Goal: Use online tool/utility: Use online tool/utility

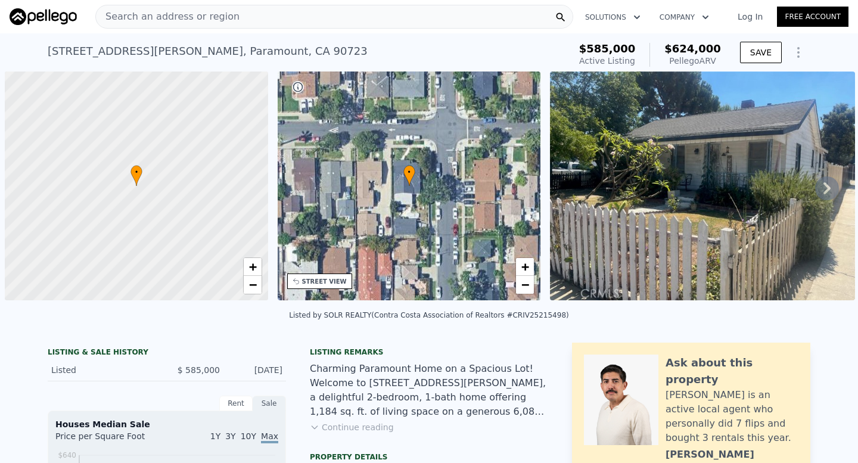
scroll to position [0, 5]
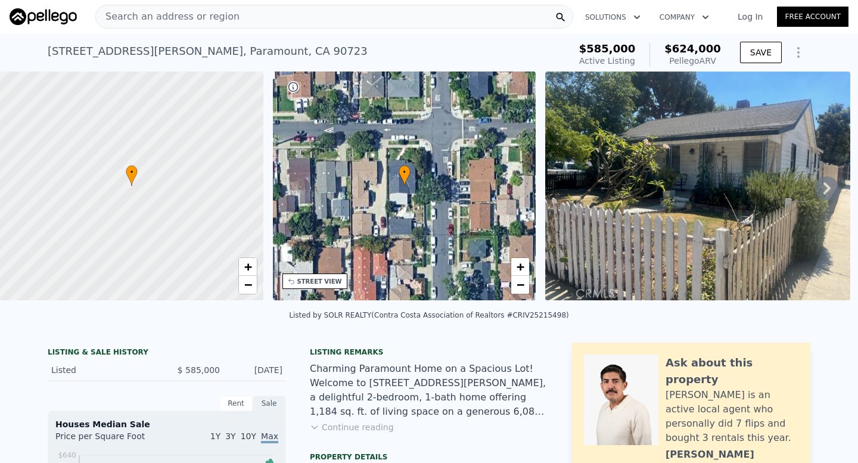
click at [830, 190] on icon at bounding box center [827, 188] width 24 height 24
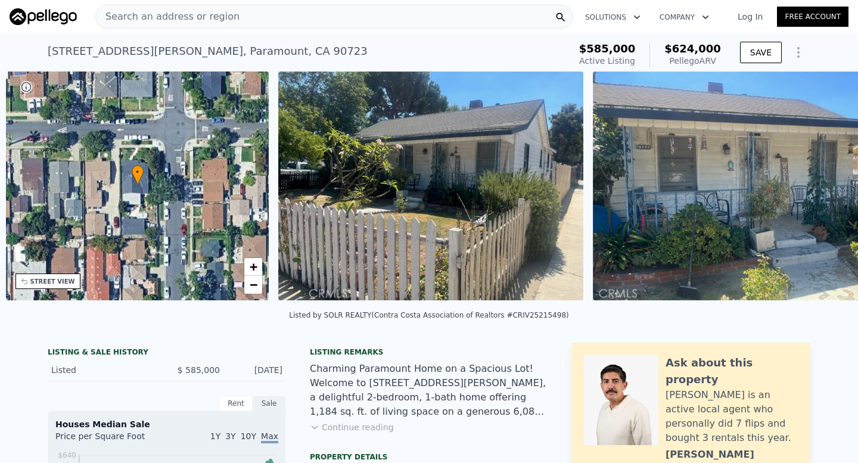
click at [830, 190] on img at bounding box center [745, 185] width 305 height 229
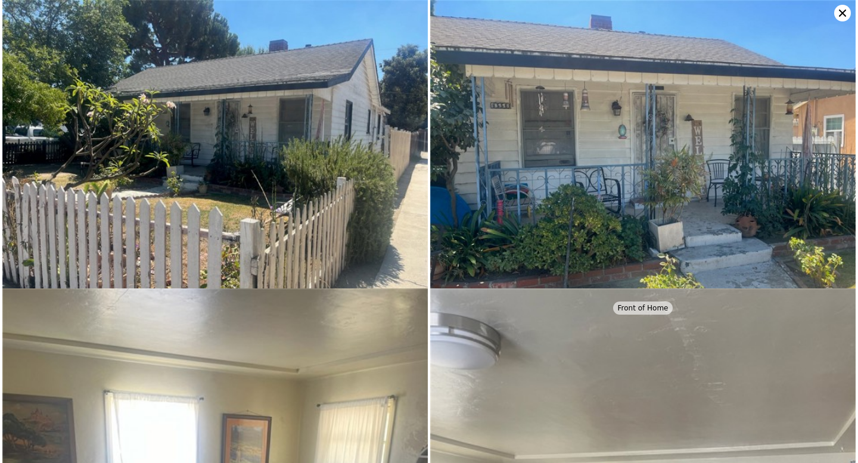
scroll to position [0, 277]
click at [838, 14] on icon at bounding box center [842, 13] width 17 height 17
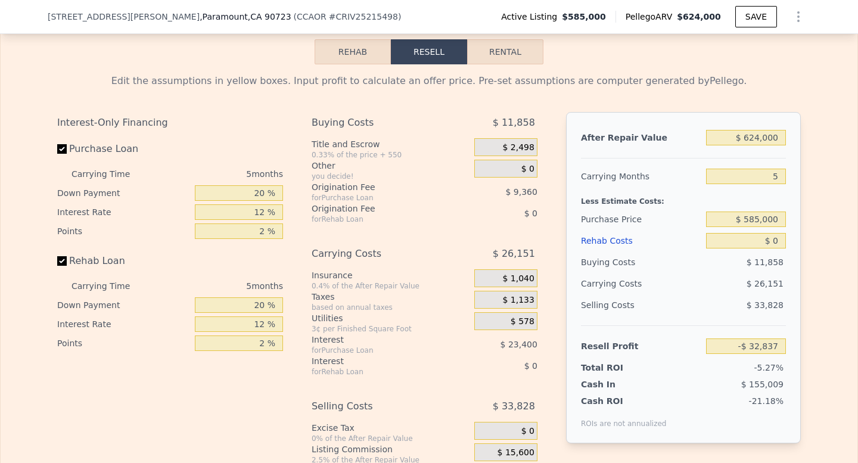
scroll to position [1694, 0]
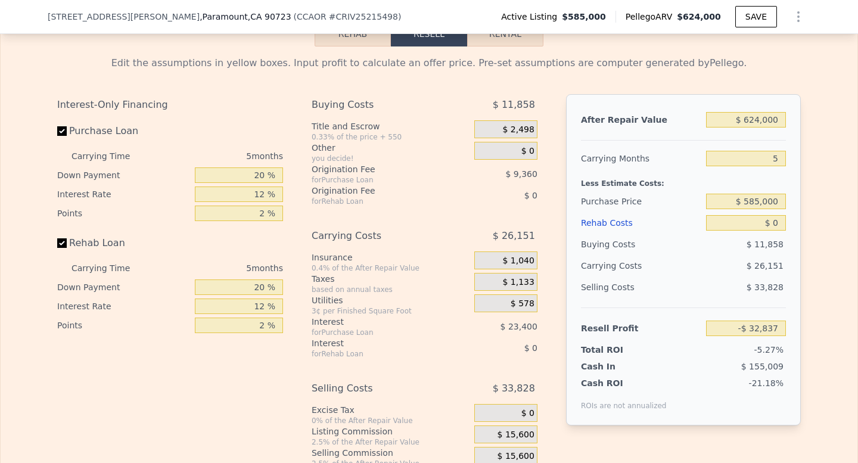
click at [765, 128] on div "$ 624,000" at bounding box center [746, 119] width 80 height 21
click at [765, 127] on div "$ 624,000" at bounding box center [746, 119] width 80 height 21
click at [763, 123] on input "$ 624,000" at bounding box center [746, 119] width 80 height 15
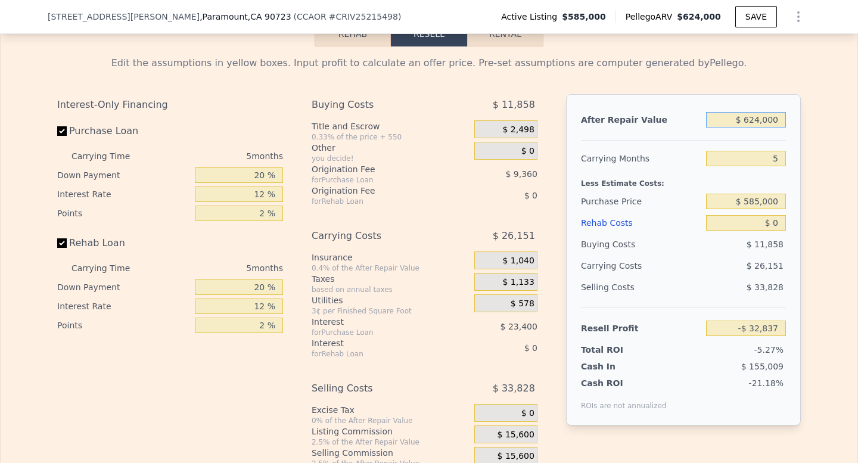
click at [763, 123] on input "$ 624,000" at bounding box center [746, 119] width 80 height 15
type input "$ 7"
type input "-$ 622,512"
type input "$ 75"
type input "-$ 622,448"
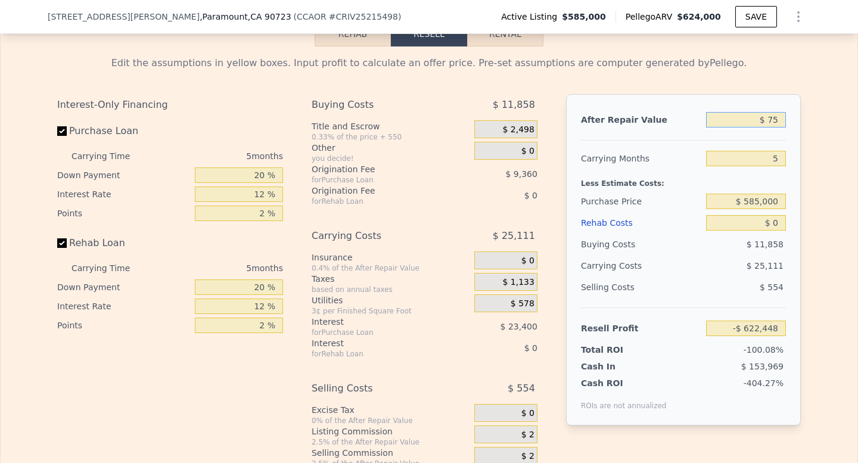
type input "$ 750"
type input "-$ 621,810"
type input "$ 7,500"
type input "-$ 615,433"
type input "$ 75,000"
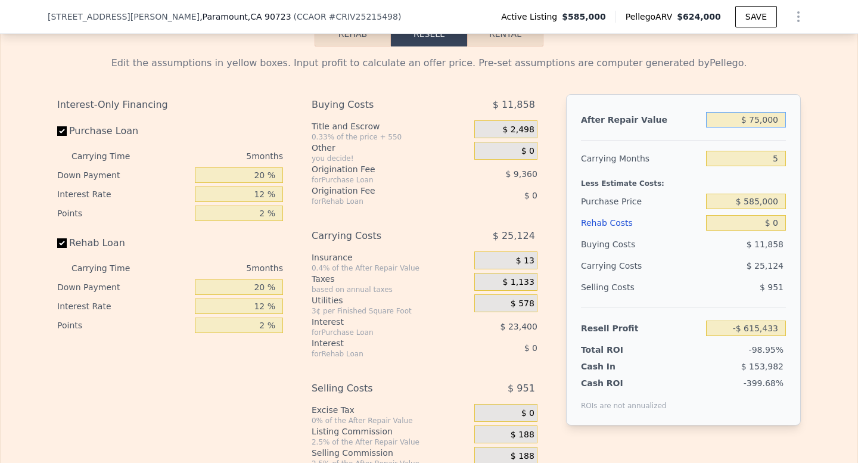
type input "-$ 551,644"
type input "$ 750,000"
type input "$ 86,233"
type input "$ 750,000"
click at [709, 73] on div "Edit the assumptions in yellow boxes. Input profit to calculate an offer price.…" at bounding box center [428, 273] width 743 height 434
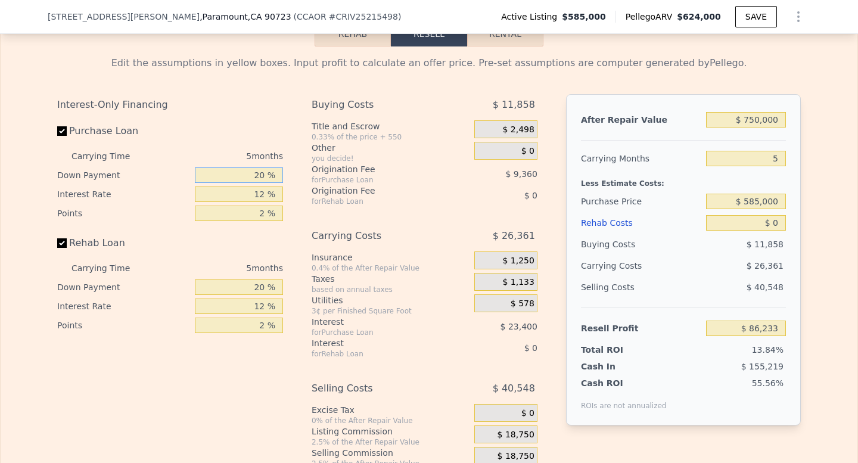
click at [269, 170] on input "20 %" at bounding box center [239, 174] width 88 height 15
click at [264, 173] on input "20 %" at bounding box center [239, 174] width 88 height 15
type input "2 %"
type input "$ 78,862"
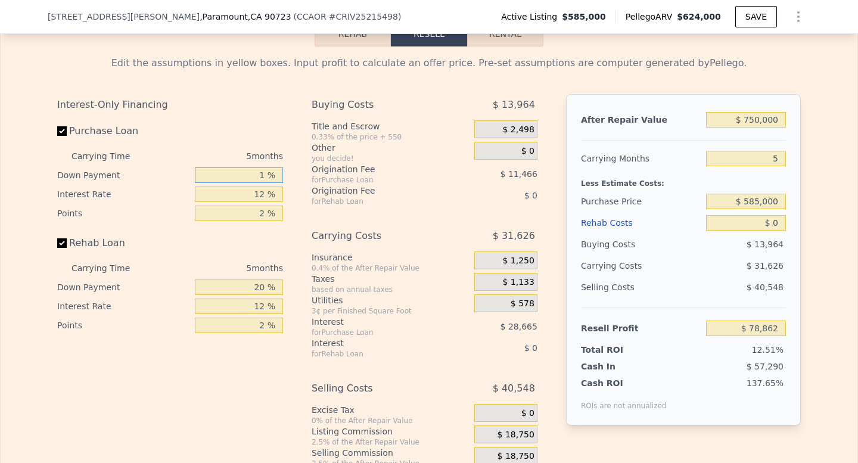
type input "10 %"
type input "$ 82,138"
type input "10 %"
click at [266, 193] on input "12 %" at bounding box center [239, 193] width 88 height 15
type input "1 %"
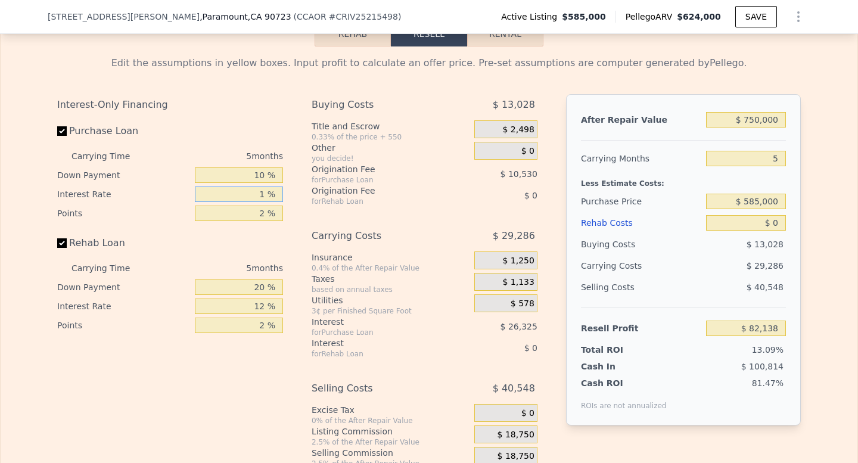
type input "$ 106,268"
type input "10 %"
type input "$ 86,523"
type input "10 %"
click at [297, 244] on div "Interest-Only Financing Purchase Loan Carrying Time 5 months Down Payment 10 % …" at bounding box center [428, 291] width 743 height 395
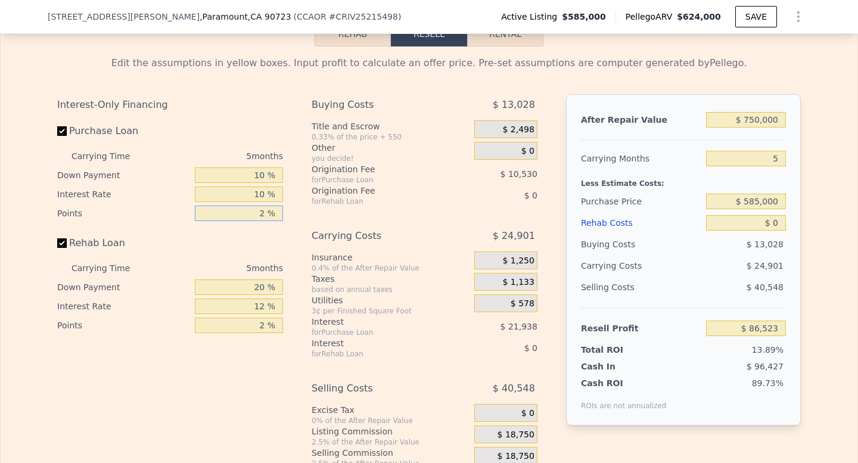
click at [265, 217] on input "2 %" at bounding box center [239, 212] width 88 height 15
type input "21 %"
type input "-$ 13,512"
type input "2 %"
type input "$ 86,523"
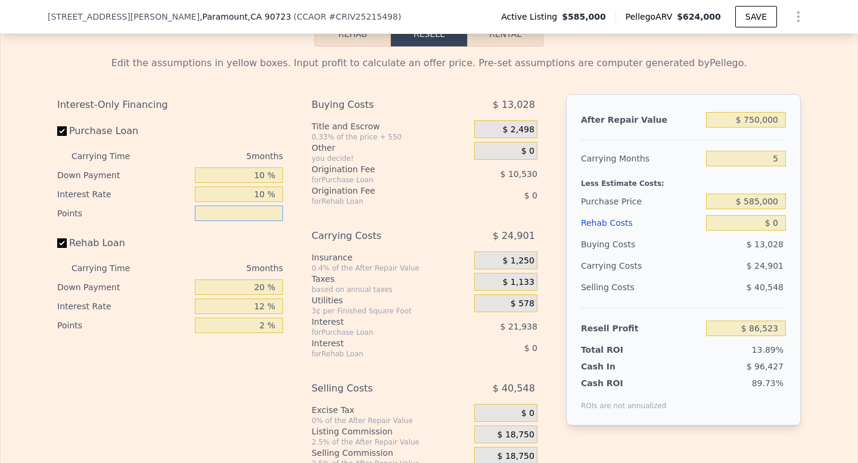
type input "1 %"
type input "$ 91,788"
type input "1 %"
click at [290, 259] on div "Interest-Only Financing Purchase Loan Carrying Time 5 months Down Payment 10 % …" at bounding box center [174, 291] width 235 height 395
click at [261, 288] on input "20 %" at bounding box center [239, 286] width 88 height 15
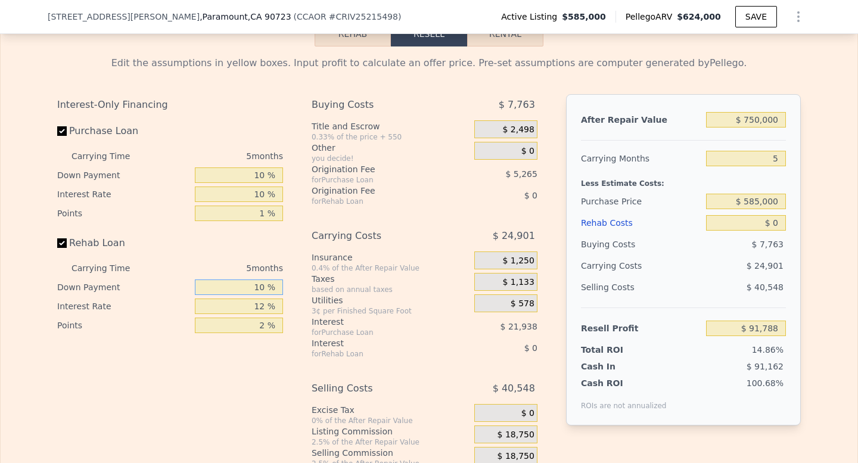
type input "10 %"
click at [267, 303] on input "12 %" at bounding box center [239, 305] width 88 height 15
type input "10 %"
click at [273, 328] on input "2 %" at bounding box center [239, 324] width 88 height 15
type input "1 %"
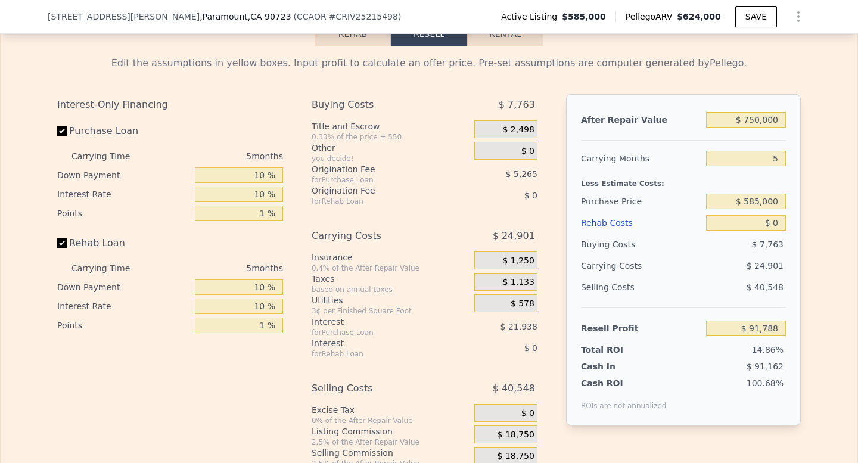
click at [323, 264] on div "0.4% of the After Repair Value" at bounding box center [390, 268] width 158 height 10
click at [329, 194] on div "Origination Fee" at bounding box center [377, 191] width 133 height 12
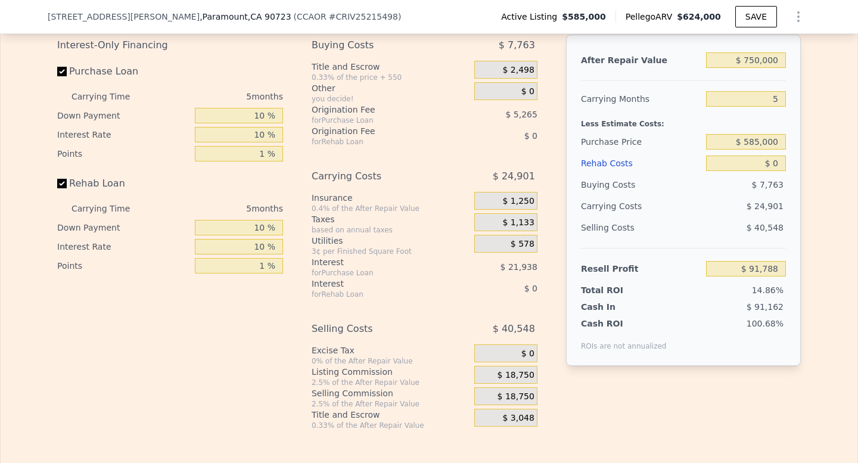
scroll to position [1763, 0]
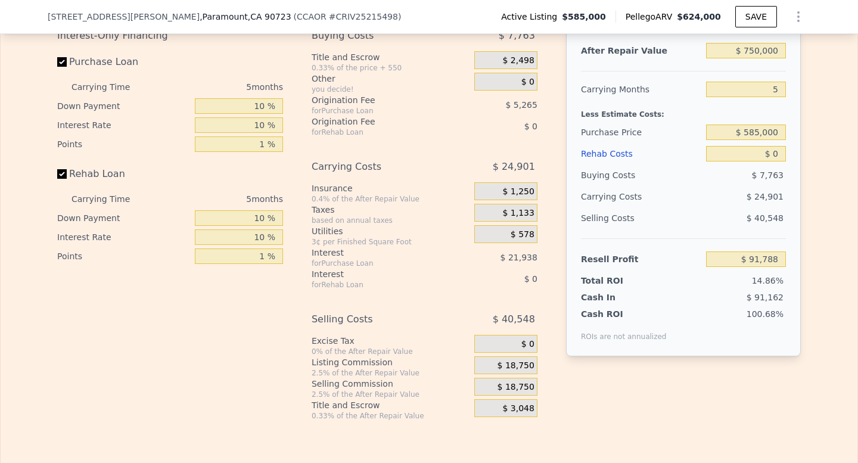
click at [511, 367] on span "$ 18,750" at bounding box center [515, 365] width 37 height 11
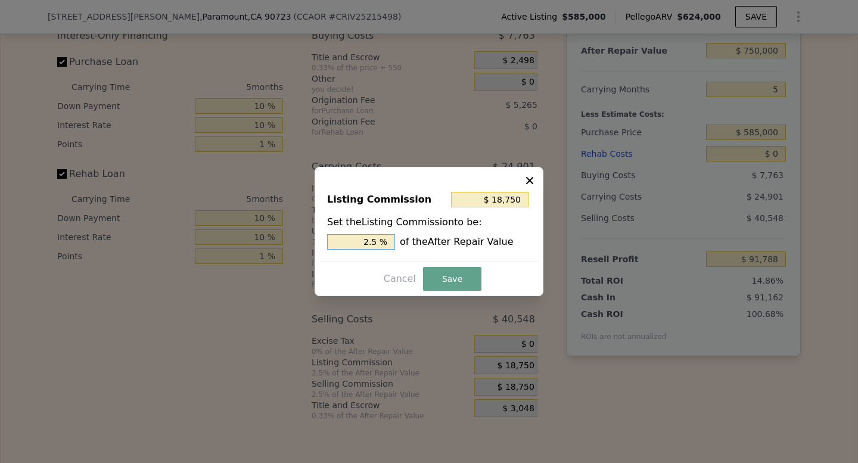
click at [379, 246] on input "2.5 %" at bounding box center [361, 241] width 68 height 15
type input "$ 0"
type input "0 %"
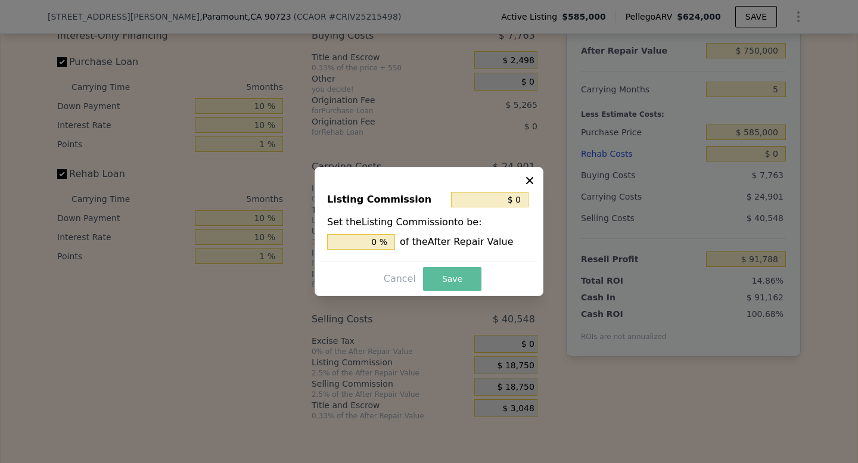
click at [456, 279] on button "Save" at bounding box center [452, 279] width 58 height 24
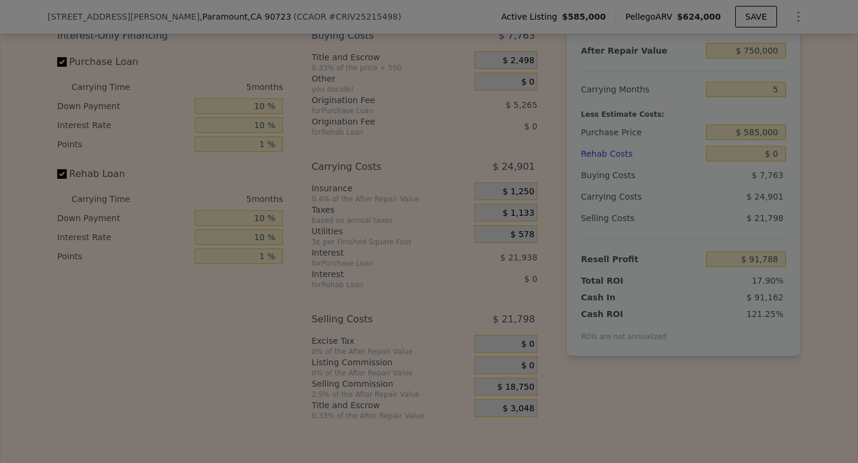
type input "$ 110,538"
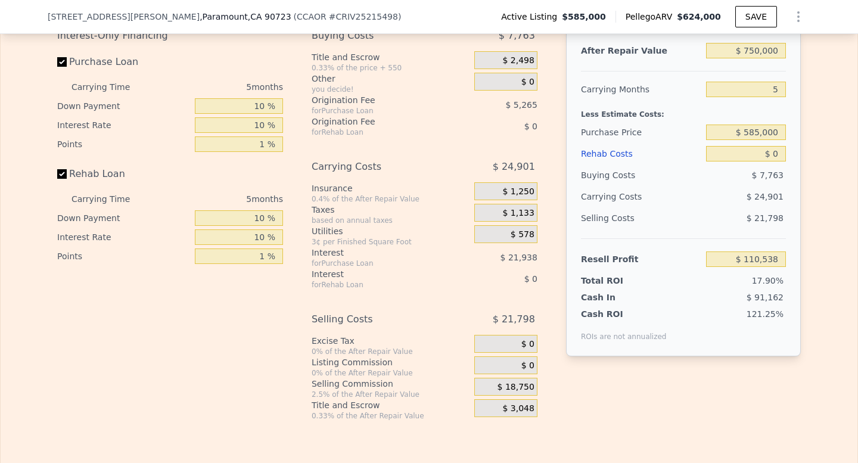
click at [518, 386] on span "$ 18,750" at bounding box center [515, 387] width 37 height 11
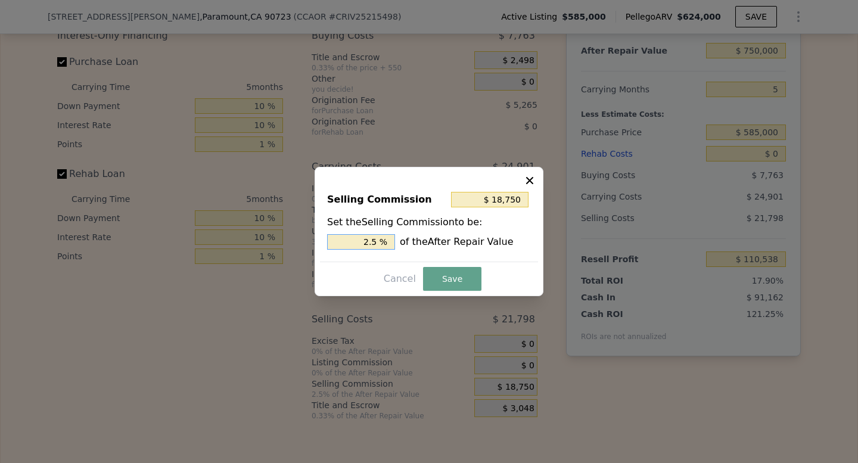
click at [376, 244] on input "2.5 %" at bounding box center [361, 241] width 68 height 15
type input "$ 15,000"
type input "2 %"
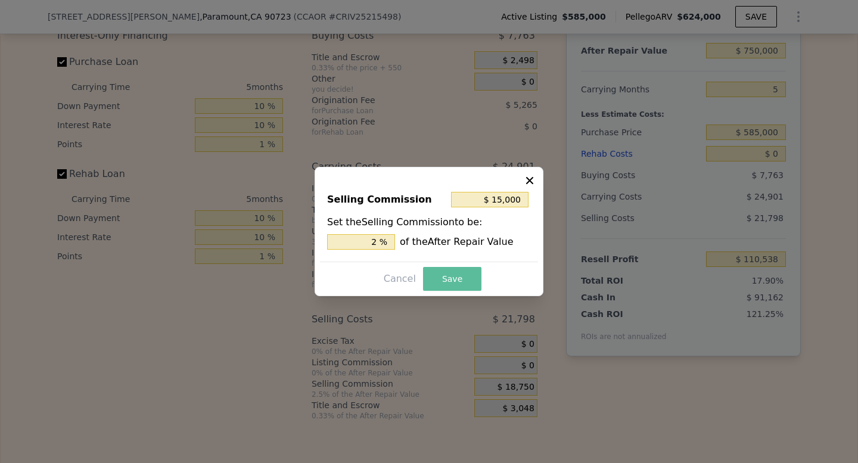
click at [448, 272] on button "Save" at bounding box center [452, 279] width 58 height 24
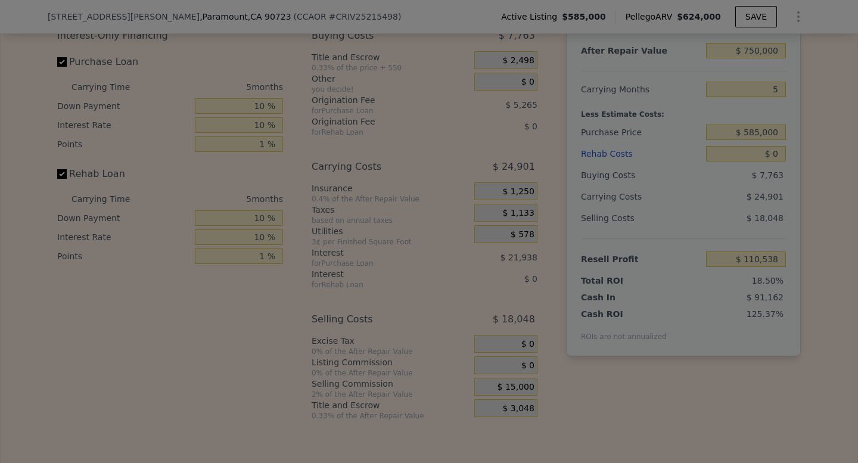
type input "$ 114,288"
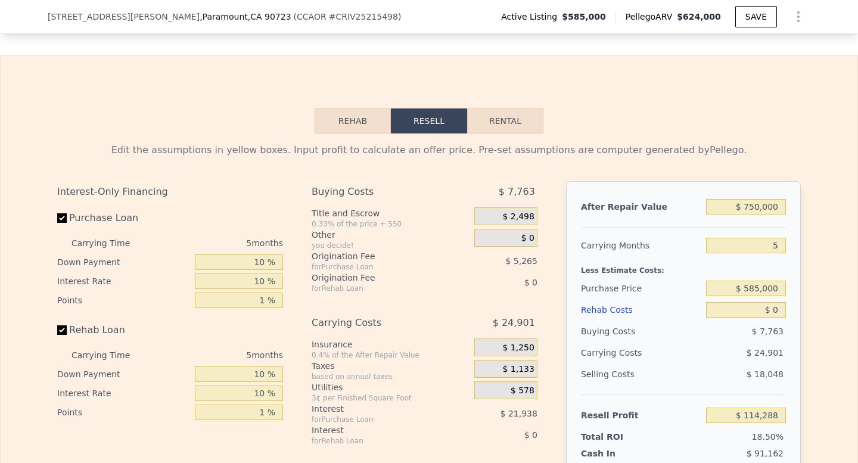
scroll to position [1637, 0]
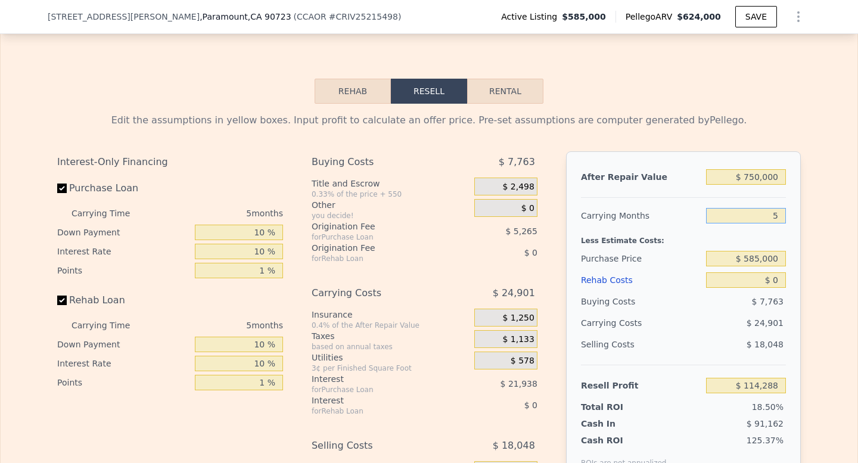
click at [762, 214] on input "5" at bounding box center [746, 215] width 80 height 15
click at [820, 242] on div "Edit the assumptions in yellow boxes. Input profit to calculate an offer price.…" at bounding box center [429, 325] width 856 height 443
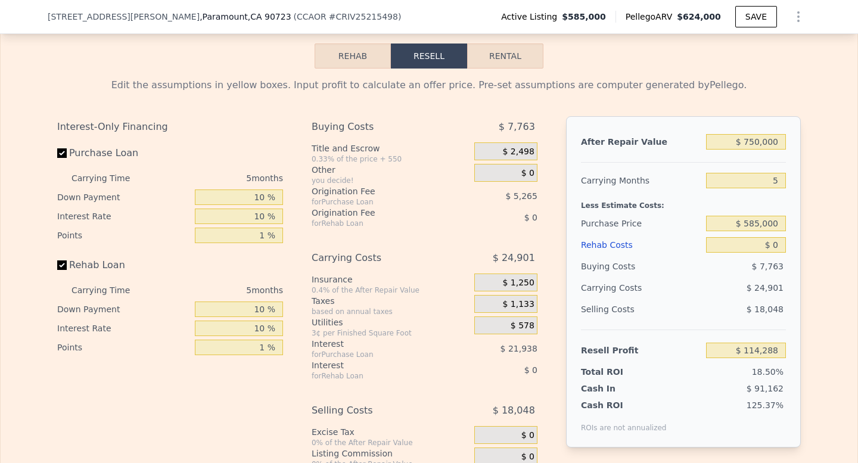
scroll to position [1673, 0]
click at [778, 244] on input "$ 0" at bounding box center [746, 243] width 80 height 15
type input "$ 8"
type input "$ 114,280"
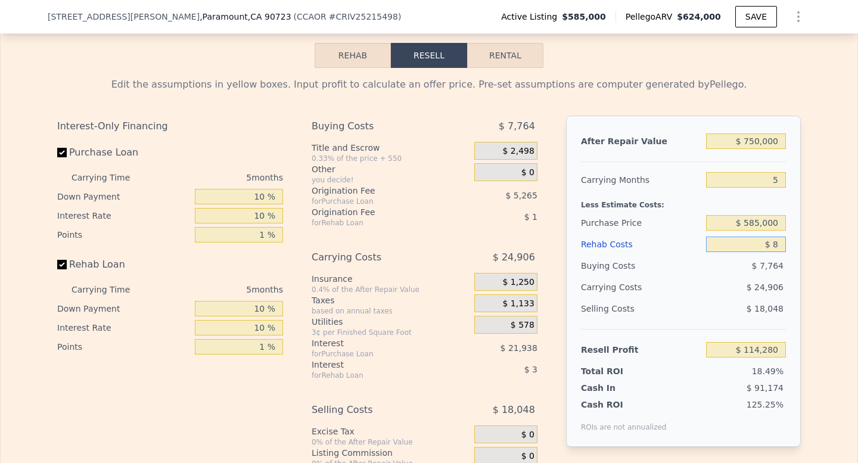
type input "$ 80"
type input "$ 114,202"
type input "$ 800"
type input "$ 113,451"
type input "$ 8,000"
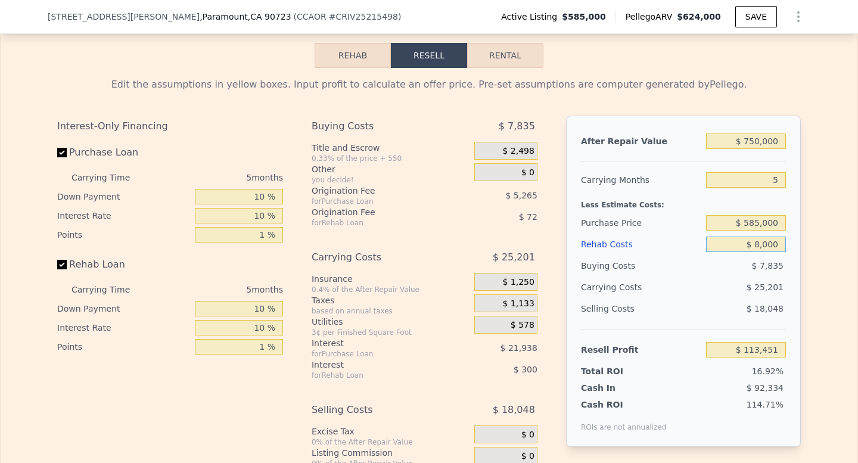
type input "$ 105,916"
type input "$ 80,000"
type input "$ 30,568"
type input "$ 80,000"
click at [822, 298] on div "Edit the assumptions in yellow boxes. Input profit to calculate an offer price.…" at bounding box center [429, 289] width 856 height 443
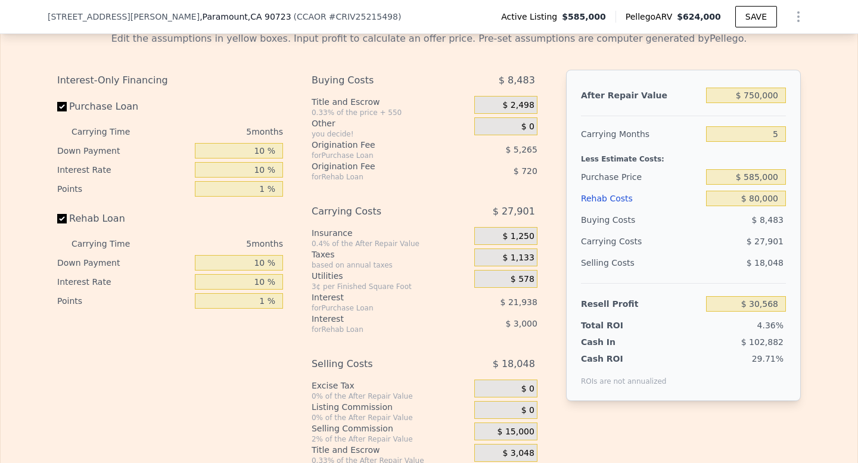
scroll to position [1720, 0]
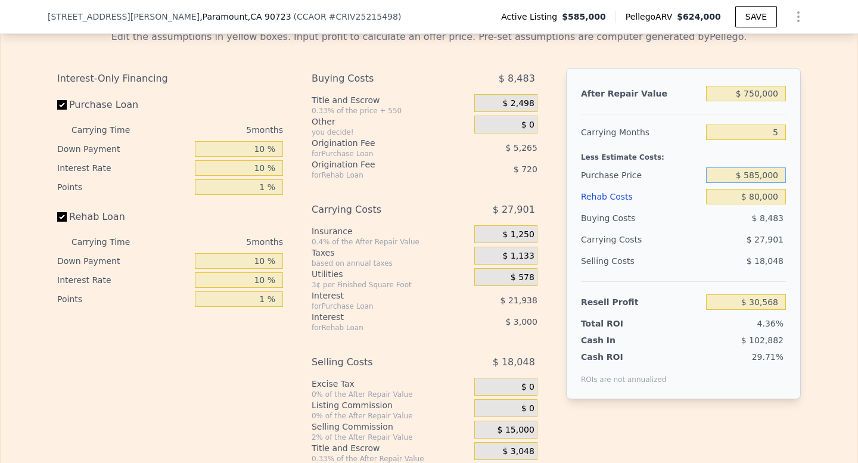
click at [757, 170] on input "$ 585,000" at bounding box center [746, 174] width 80 height 15
type input "$ 530,000"
click at [756, 225] on div "$ 8,483" at bounding box center [746, 217] width 80 height 21
type input "$ 88,311"
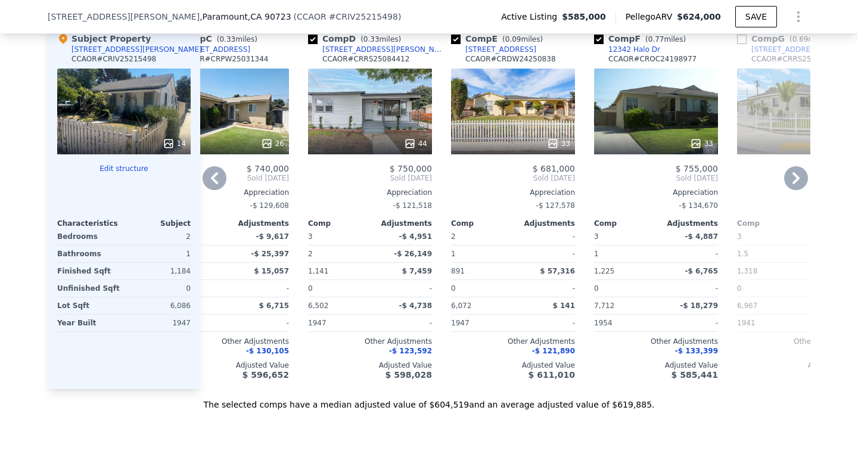
scroll to position [1116, 0]
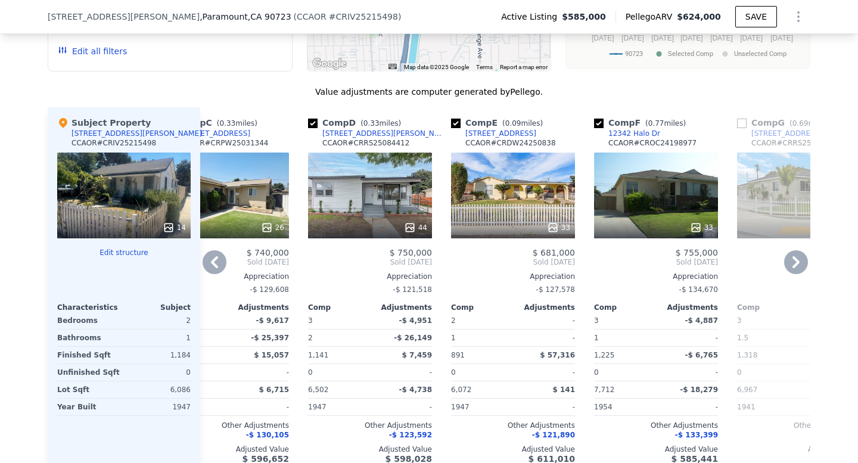
click at [384, 195] on div "44" at bounding box center [370, 195] width 124 height 86
